Goal: Transaction & Acquisition: Book appointment/travel/reservation

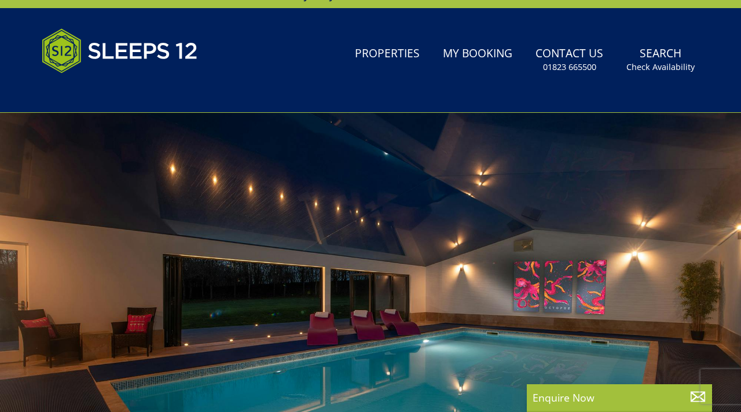
scroll to position [38, 0]
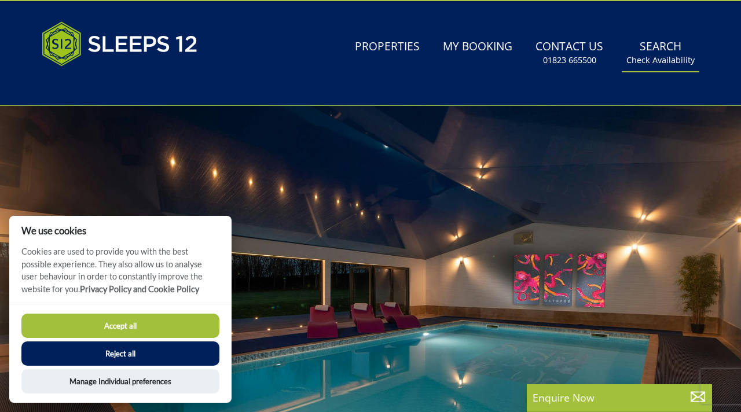
click at [653, 49] on link "Search Check Availability" at bounding box center [660, 53] width 78 height 38
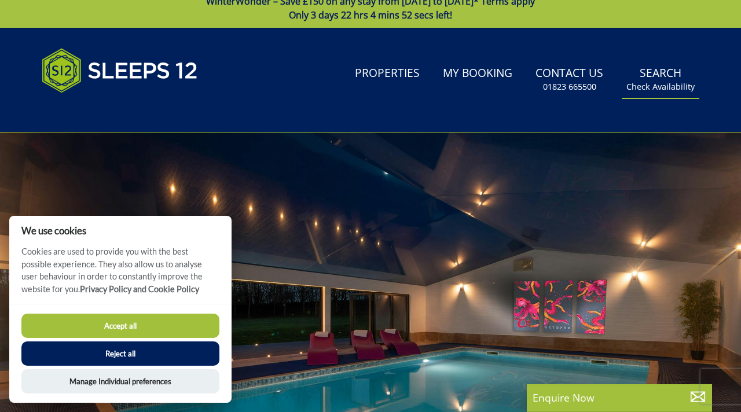
scroll to position [0, 0]
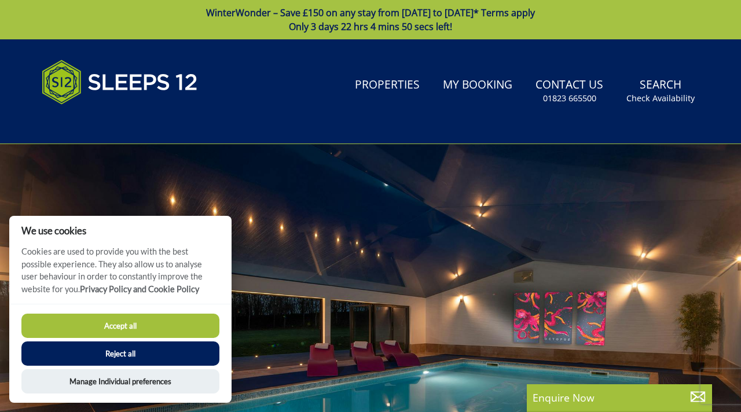
click at [152, 356] on button "Reject all" at bounding box center [120, 353] width 198 height 24
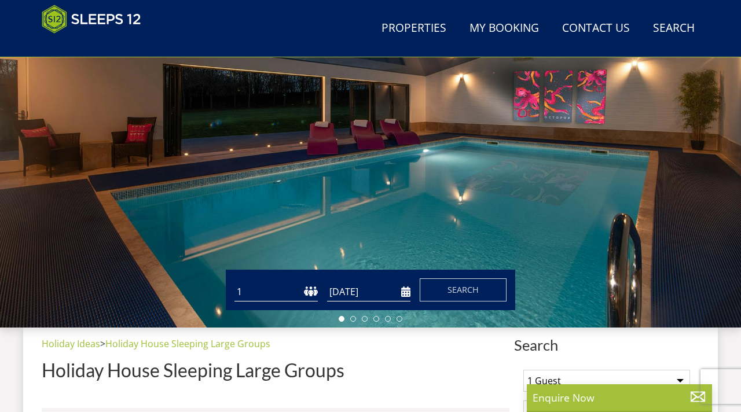
scroll to position [175, 0]
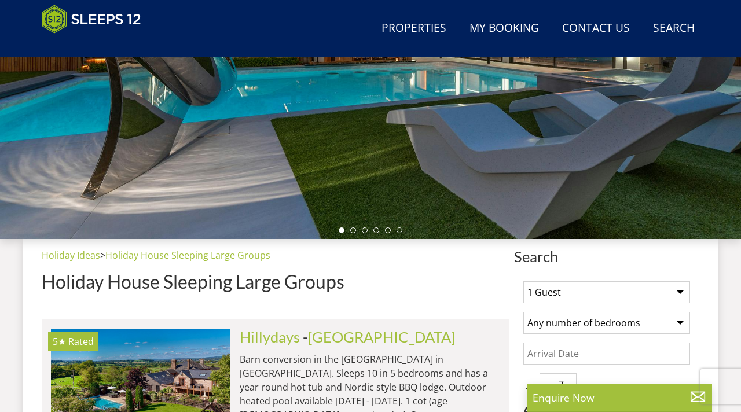
scroll to position [281, 0]
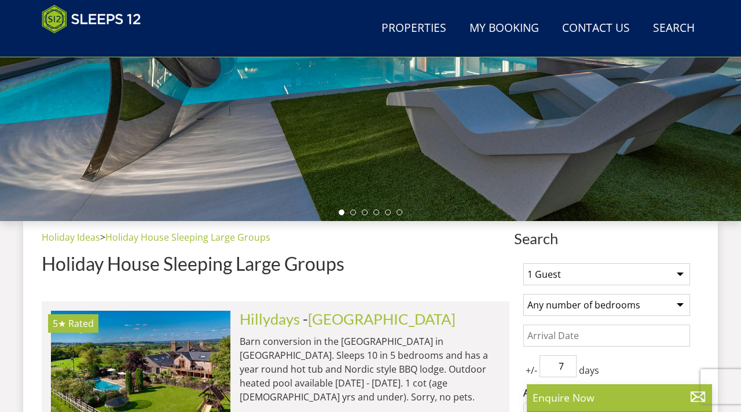
click at [678, 274] on select "1 Guest 2 Guests 3 Guests 4 Guests 5 Guests 6 Guests 7 Guests 8 Guests 9 Guests…" at bounding box center [606, 274] width 167 height 22
select select "4"
click at [679, 302] on select "Any number of bedrooms 1 Bedroom 2 Bedrooms 3 Bedrooms 4 Bedrooms 5 Bedrooms 6 …" at bounding box center [606, 305] width 167 height 22
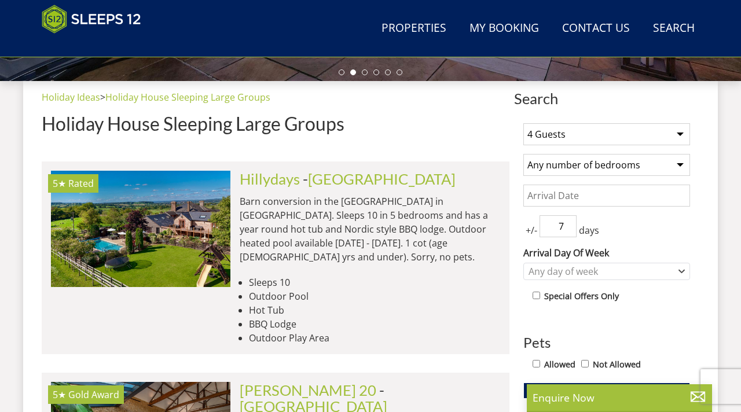
scroll to position [456, 0]
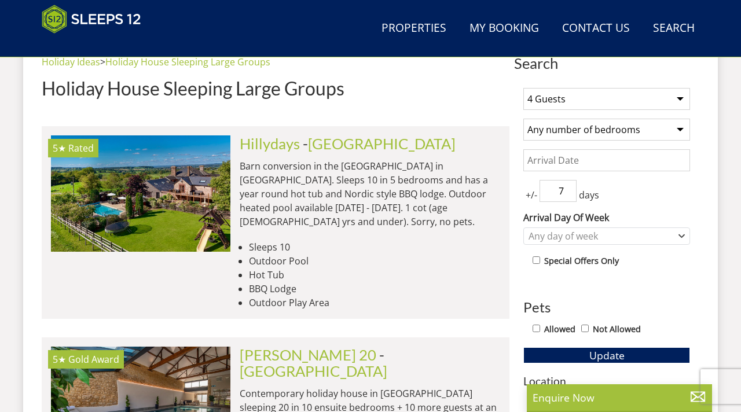
click at [588, 159] on input "Date" at bounding box center [606, 160] width 167 height 22
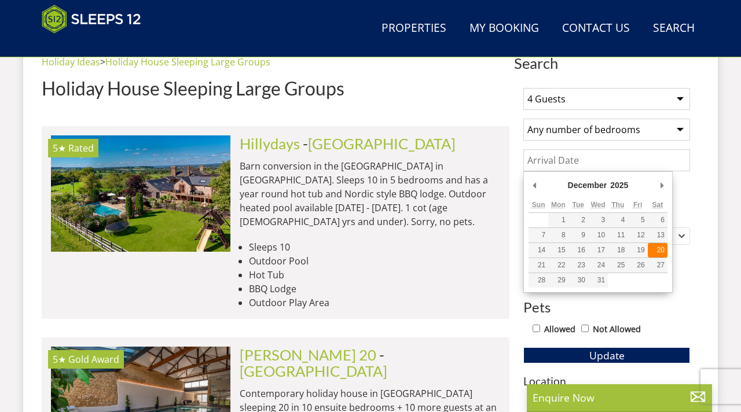
type input "20/12/2025"
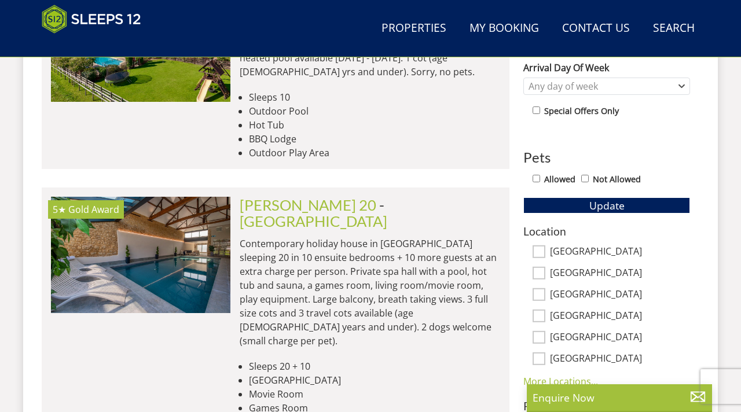
scroll to position [616, 0]
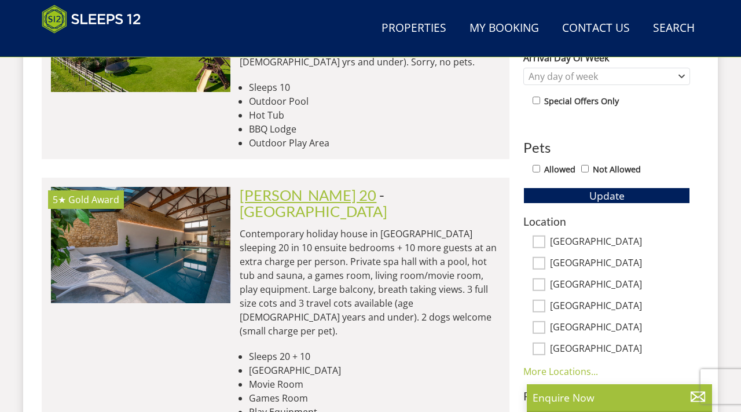
click at [289, 186] on link "[PERSON_NAME] 20" at bounding box center [308, 194] width 137 height 17
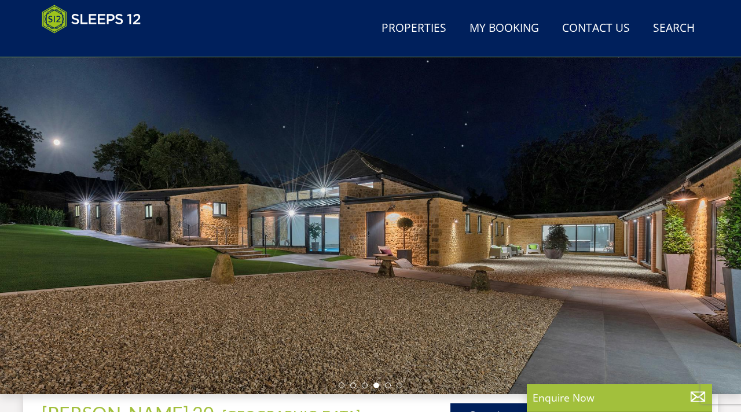
scroll to position [127, 0]
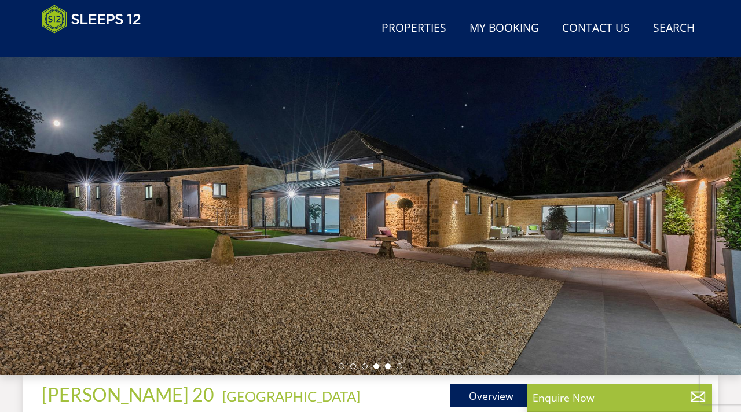
click at [386, 366] on li at bounding box center [388, 366] width 6 height 6
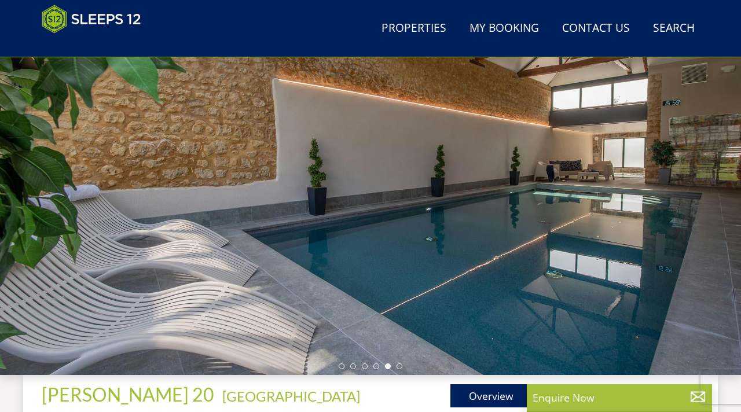
click at [398, 362] on div at bounding box center [370, 172] width 741 height 405
click at [399, 367] on li at bounding box center [399, 366] width 6 height 6
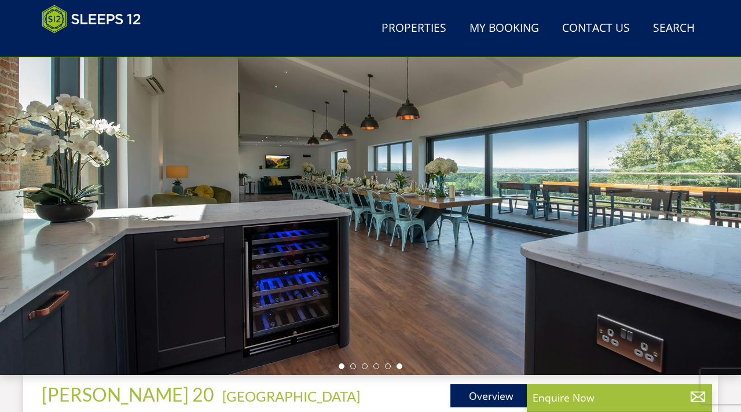
click at [341, 367] on li at bounding box center [341, 366] width 6 height 6
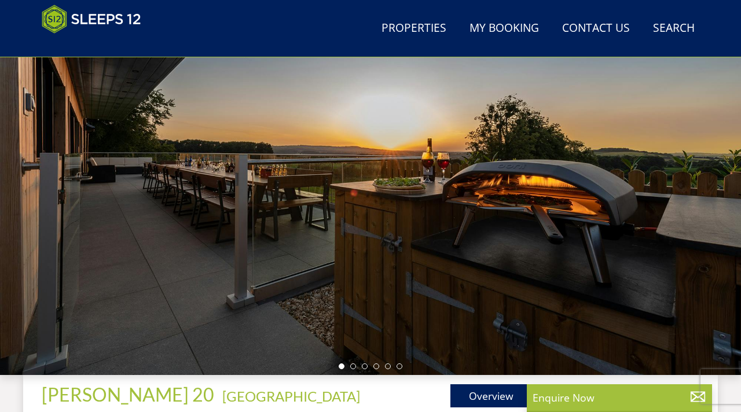
click at [349, 366] on ul at bounding box center [370, 366] width 64 height 6
click at [351, 366] on li at bounding box center [353, 366] width 6 height 6
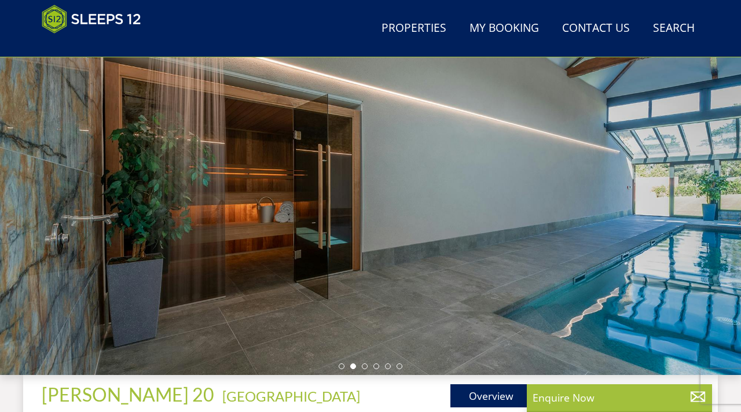
select select "4"
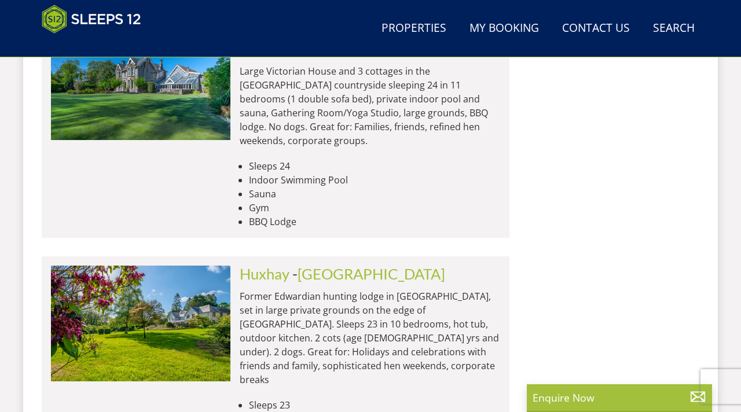
scroll to position [2725, 0]
